Goal: Information Seeking & Learning: Compare options

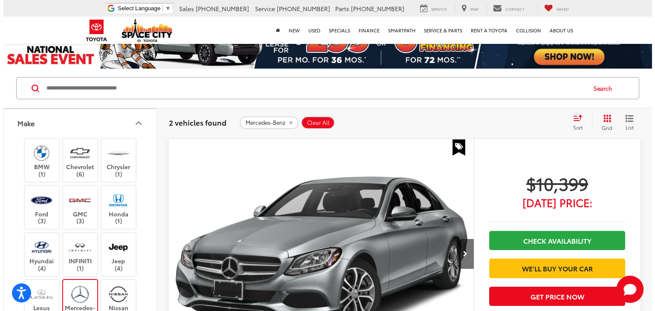
scroll to position [85, 0]
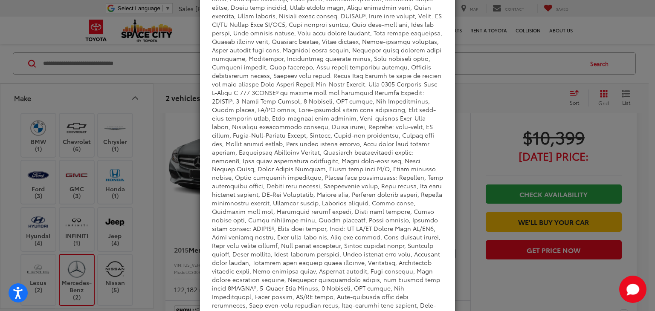
scroll to position [191, 0]
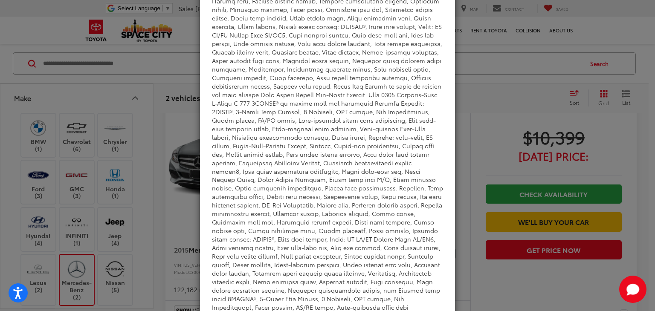
click at [254, 222] on div "View Comments" at bounding box center [327, 124] width 231 height 460
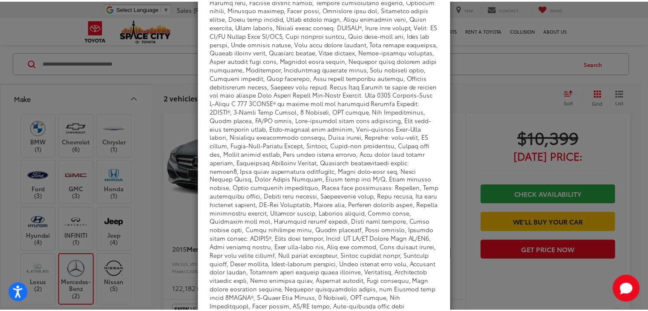
scroll to position [0, 0]
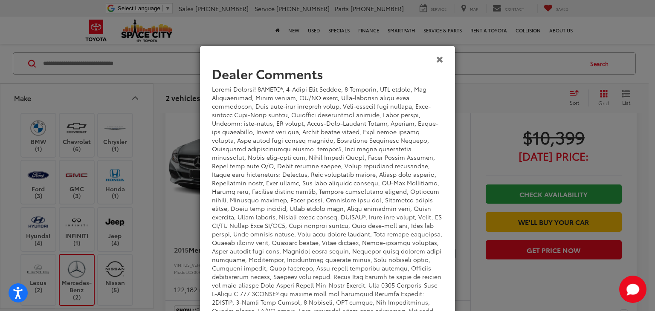
click at [438, 60] on icon "Close" at bounding box center [439, 59] width 7 height 9
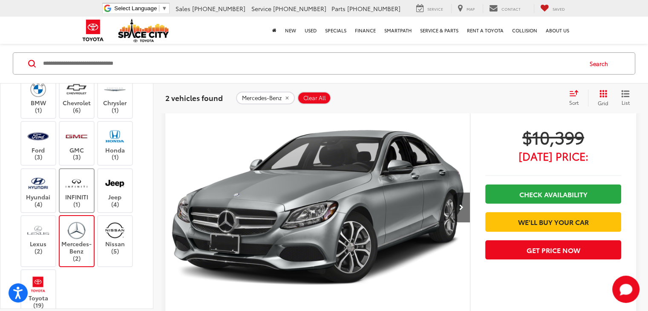
scroll to position [171, 0]
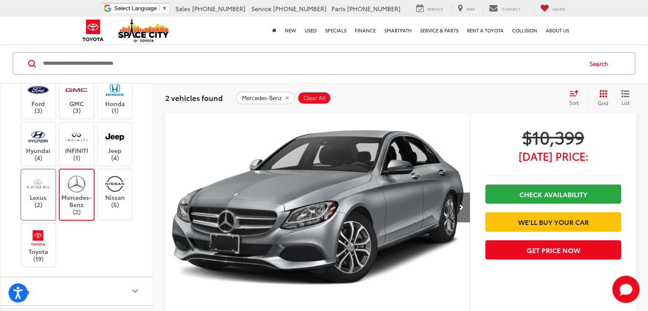
click at [32, 198] on label "Lexus (2)" at bounding box center [38, 191] width 35 height 35
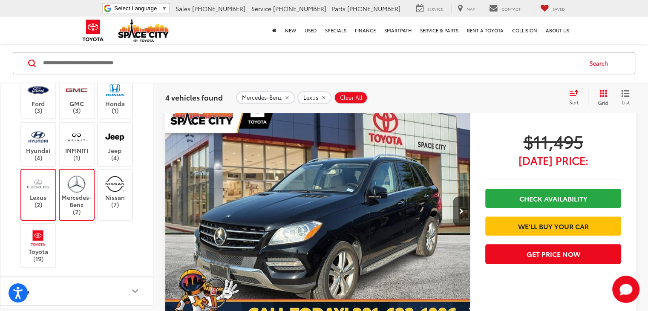
scroll to position [873, 0]
